Goal: Information Seeking & Learning: Learn about a topic

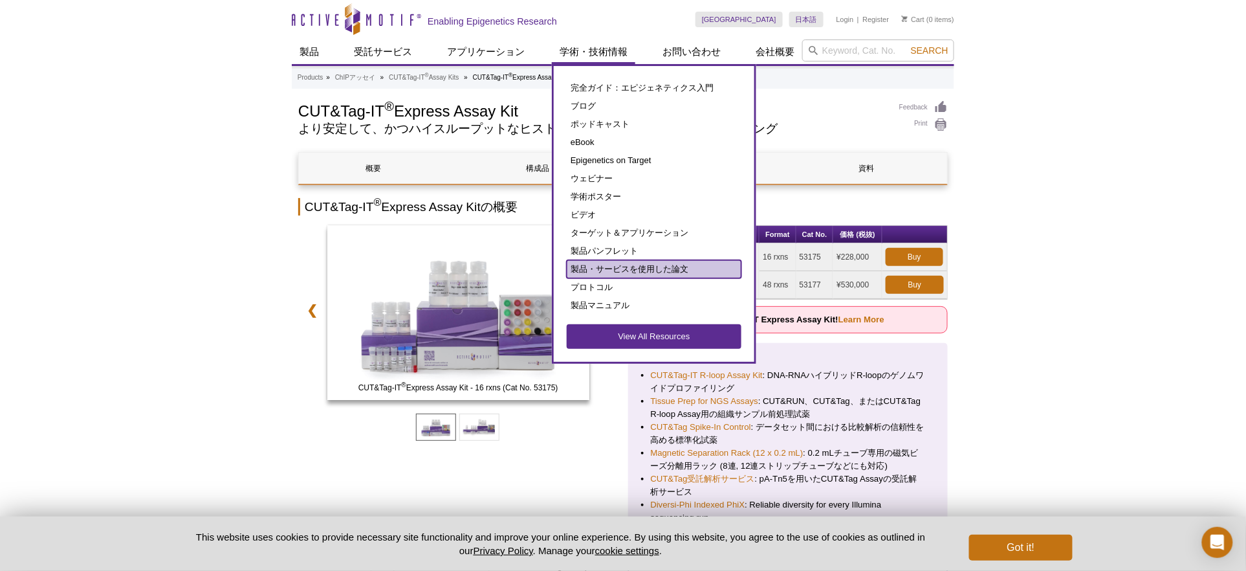
click at [628, 264] on link "製品・サービスを使用した論文" at bounding box center [654, 269] width 175 height 18
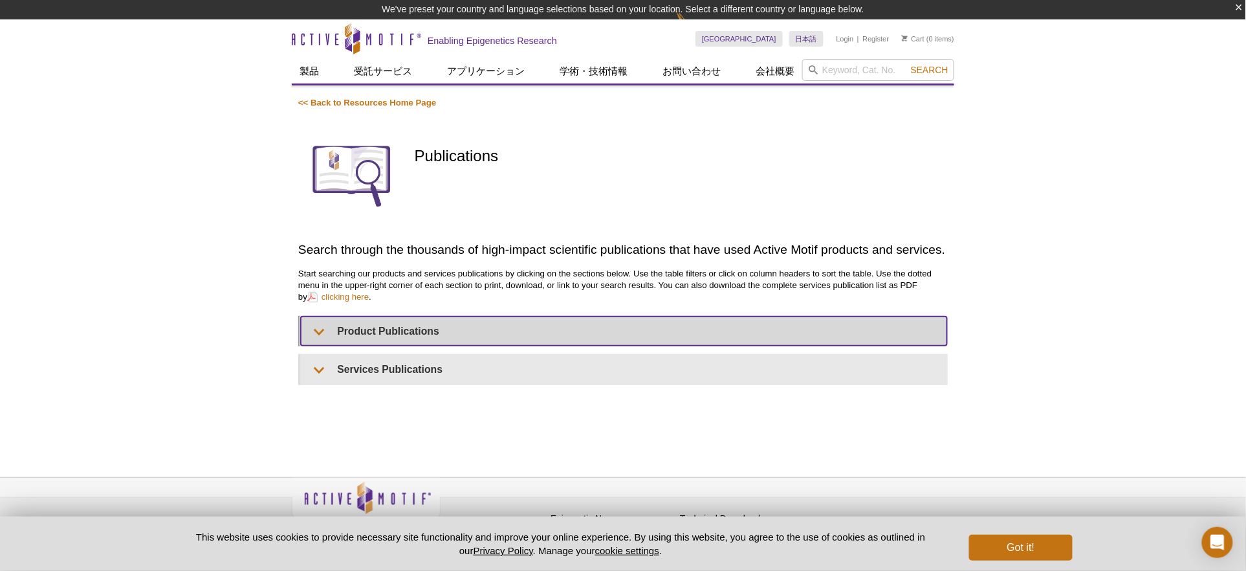
click at [541, 328] on summary "Product Publications" at bounding box center [624, 330] width 647 height 29
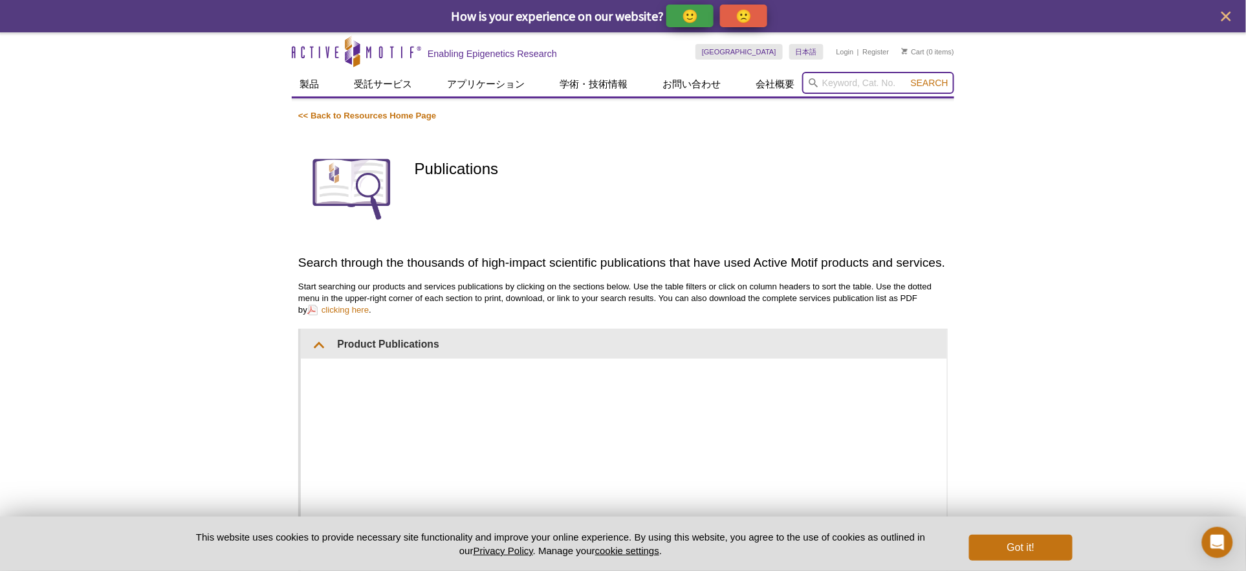
click at [841, 84] on input "search" at bounding box center [878, 83] width 152 height 22
type input "H3K9me3"
click at [907, 77] on button "Search" at bounding box center [929, 83] width 45 height 12
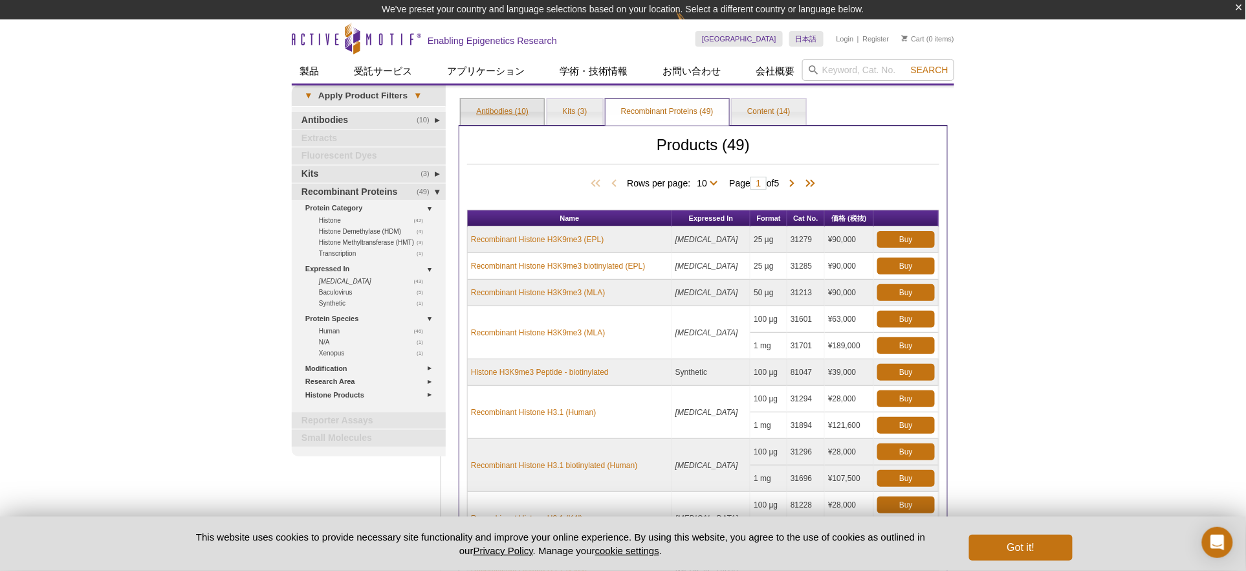
click at [509, 111] on link "Antibodies (10)" at bounding box center [502, 112] width 83 height 26
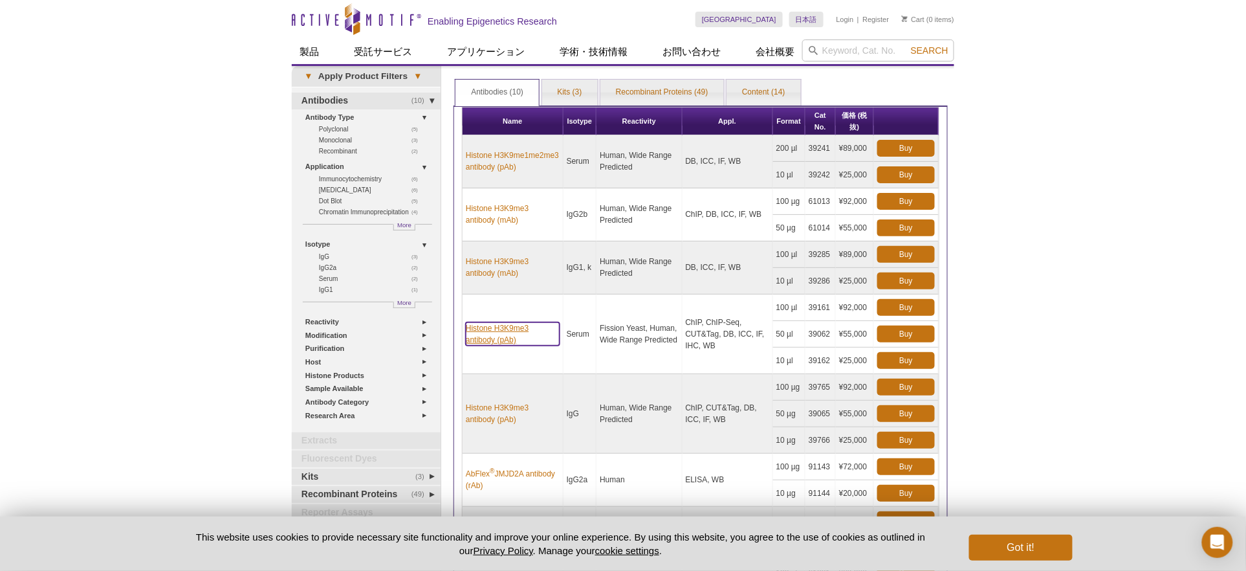
click at [496, 332] on link "Histone H3K9me3 antibody (pAb)" at bounding box center [513, 333] width 94 height 23
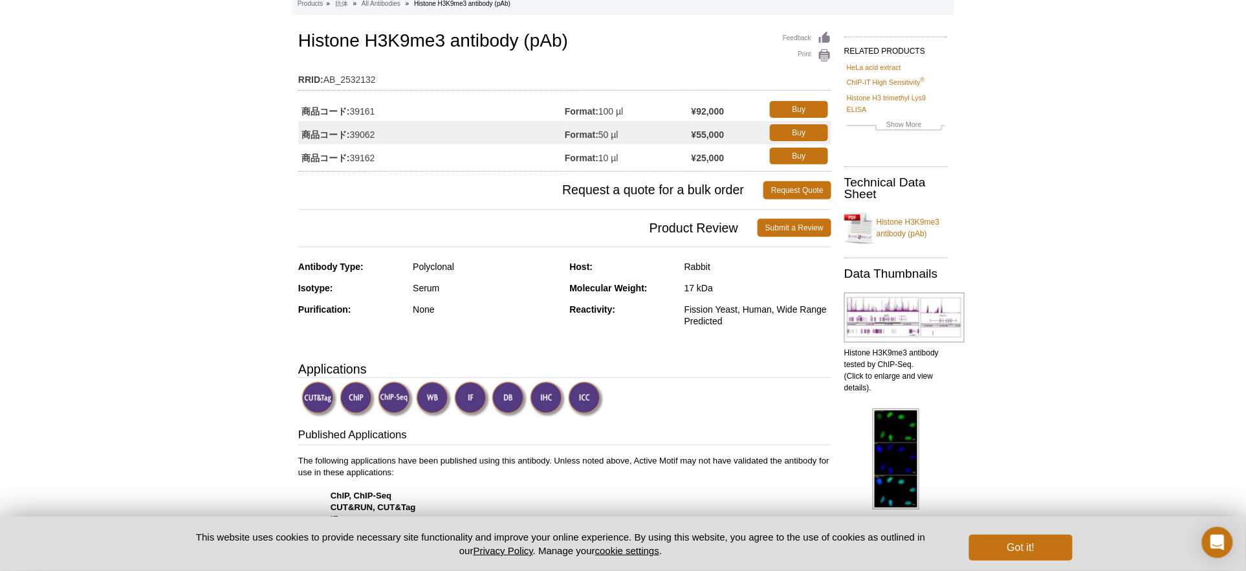
scroll to position [216, 0]
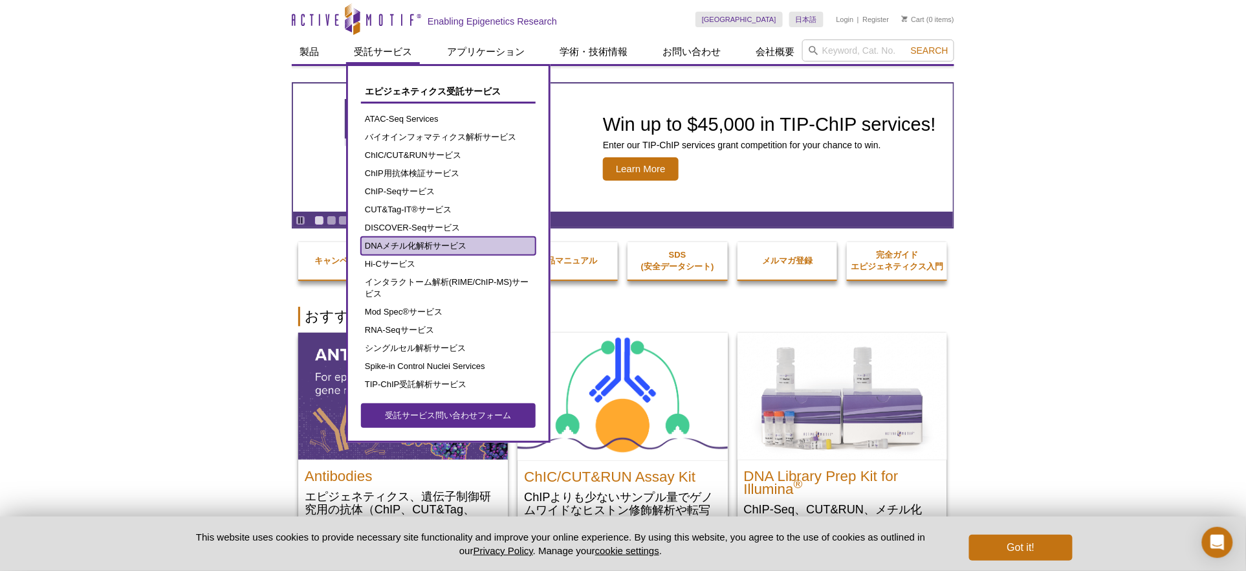
click at [478, 239] on link "DNAメチル化解析サービス" at bounding box center [448, 246] width 175 height 18
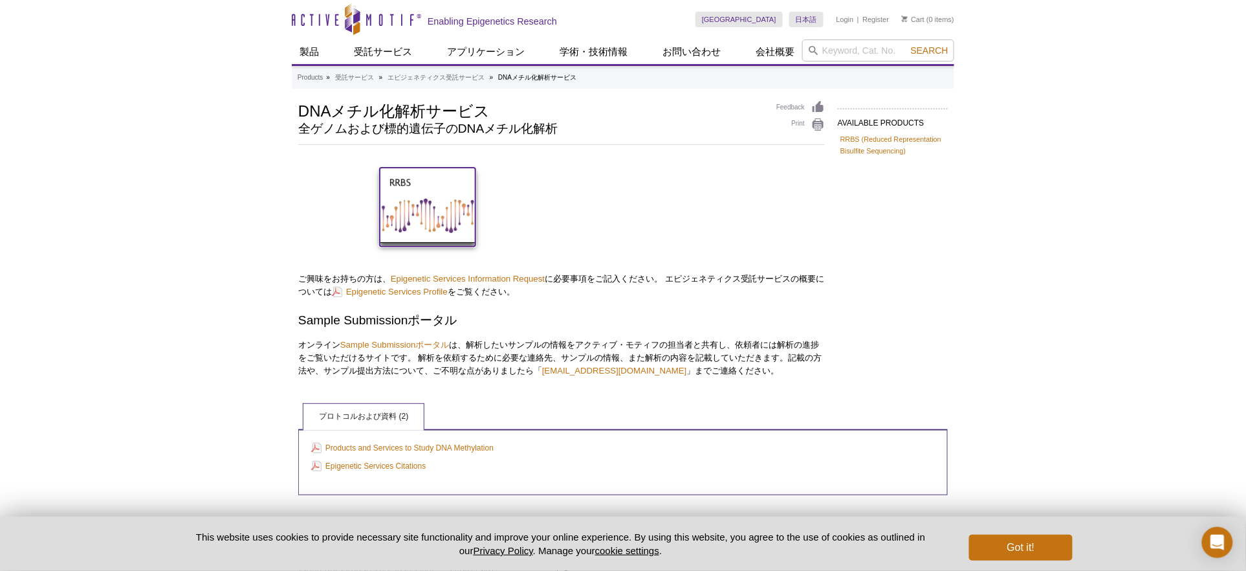
click at [405, 210] on img at bounding box center [428, 205] width 96 height 75
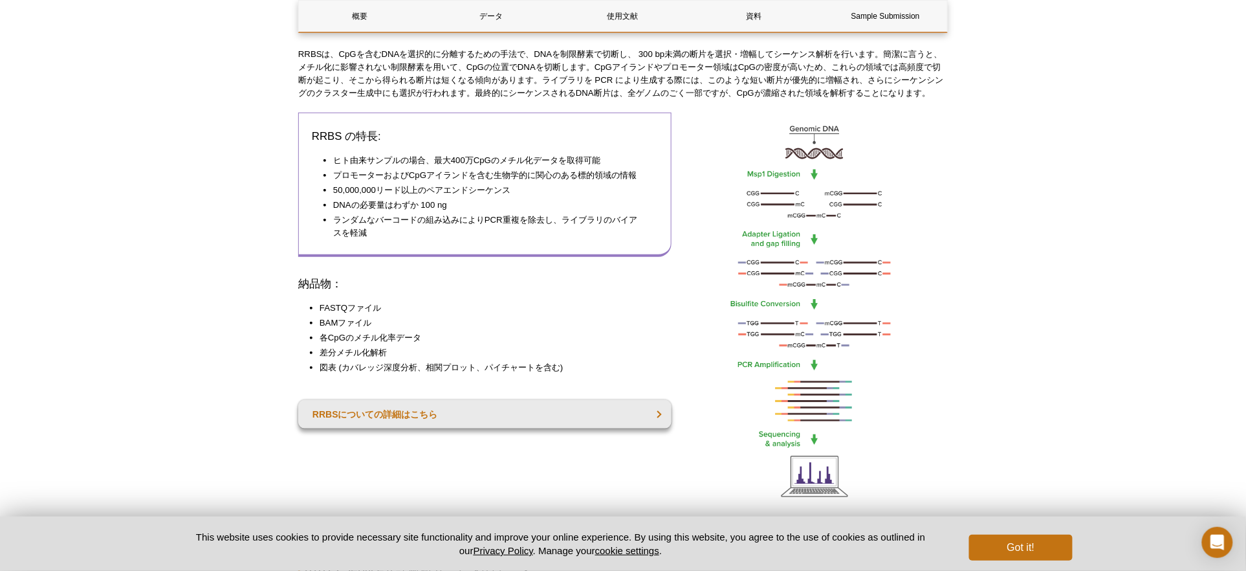
scroll to position [287, 0]
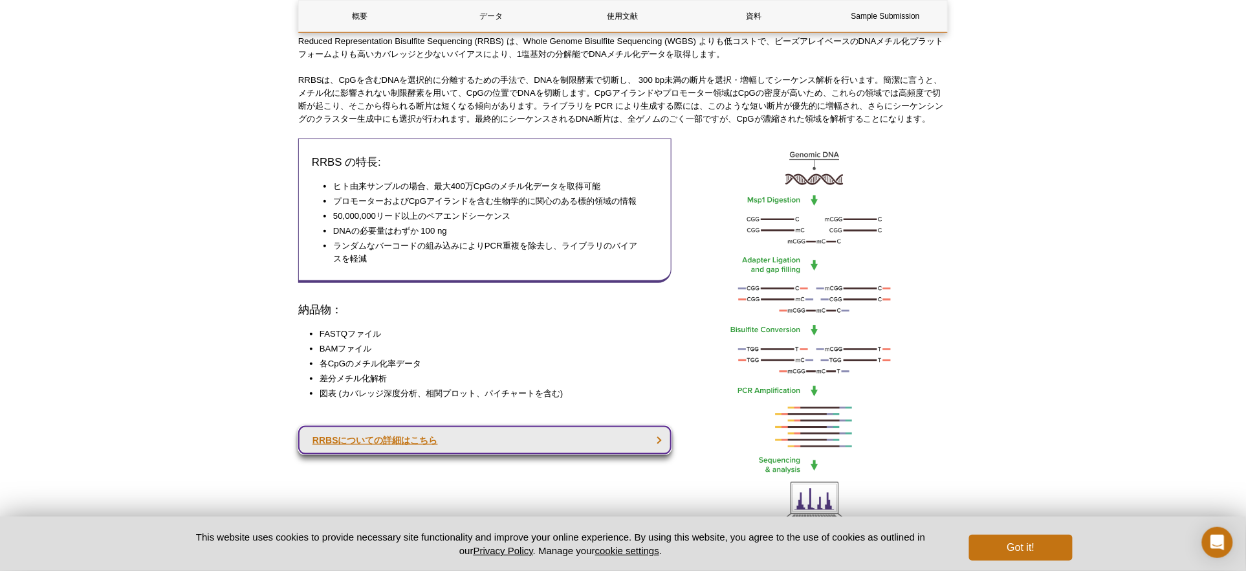
click at [390, 449] on link "RRBSについての詳細はこちら" at bounding box center [484, 440] width 373 height 28
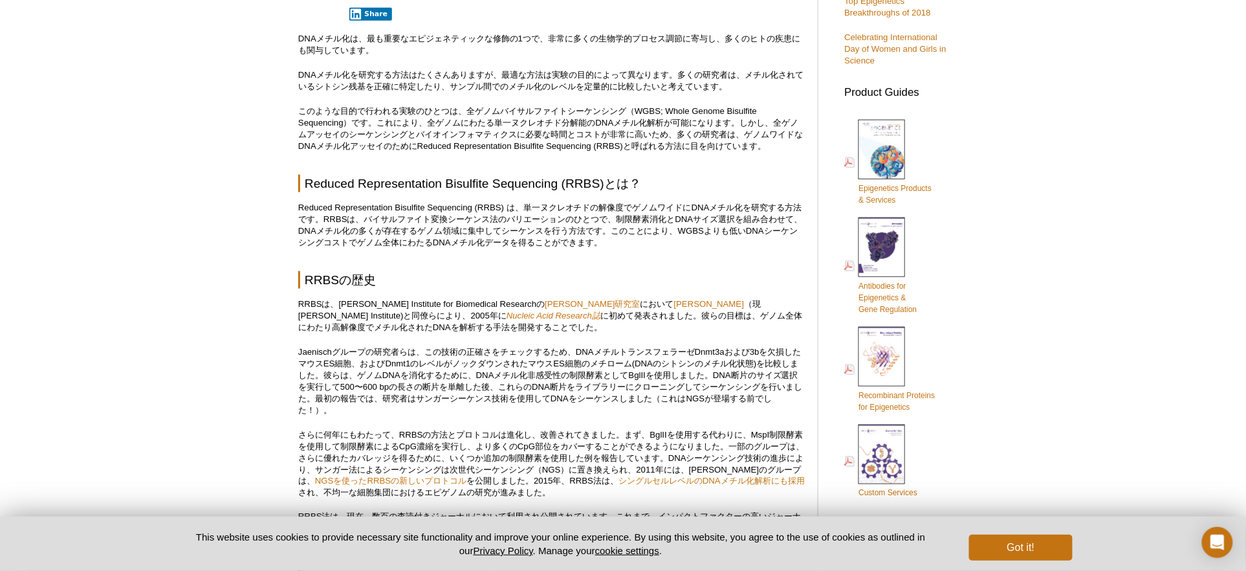
scroll to position [535, 0]
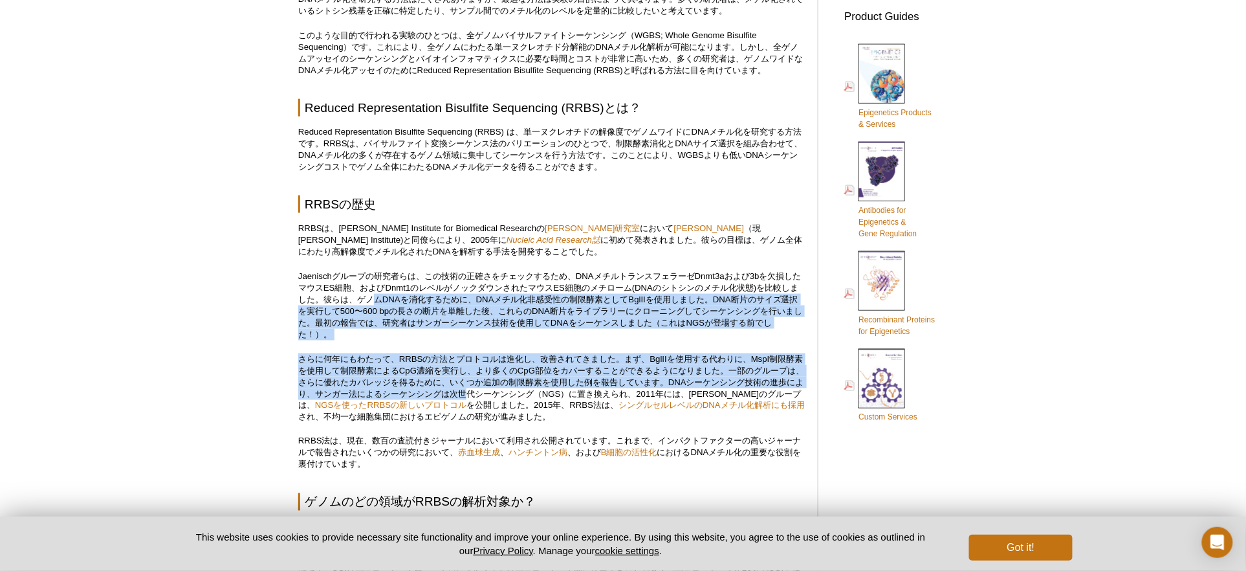
drag, startPoint x: 387, startPoint y: 301, endPoint x: 493, endPoint y: 393, distance: 140.4
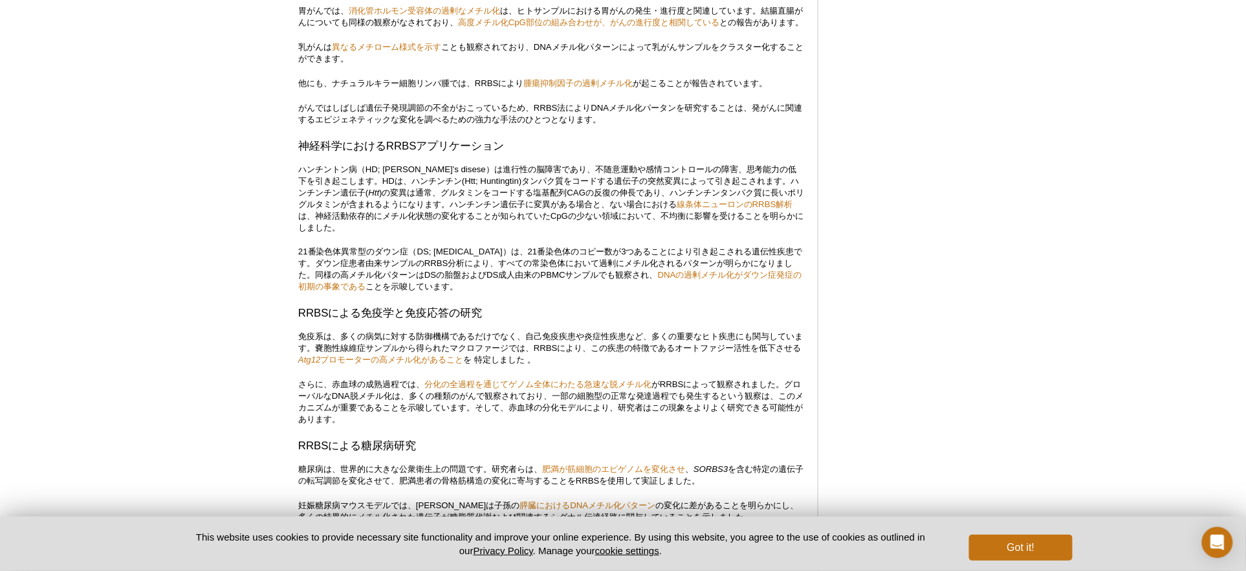
scroll to position [1901, 0]
